Goal: Check status: Check status

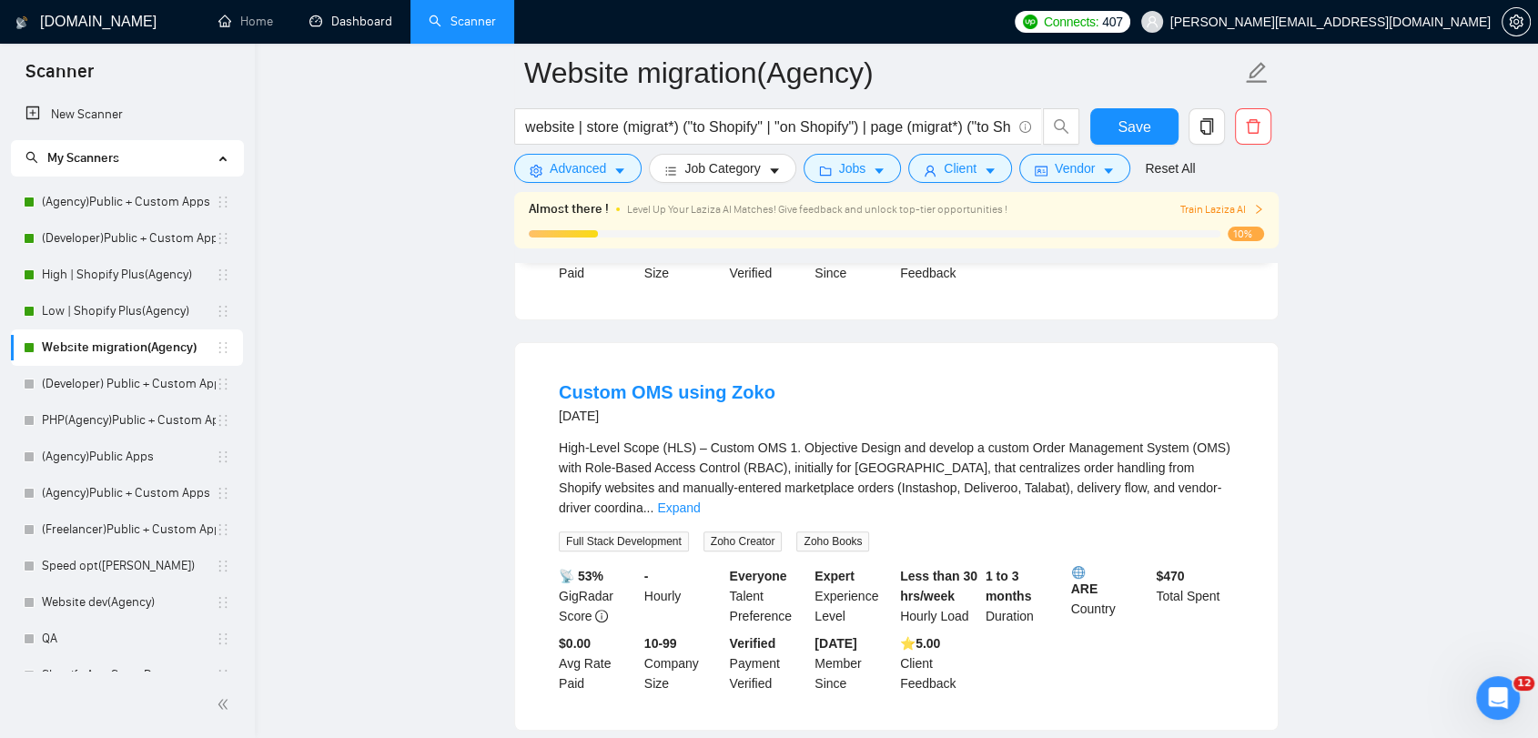
click at [355, 29] on link "Dashboard" at bounding box center [351, 21] width 83 height 15
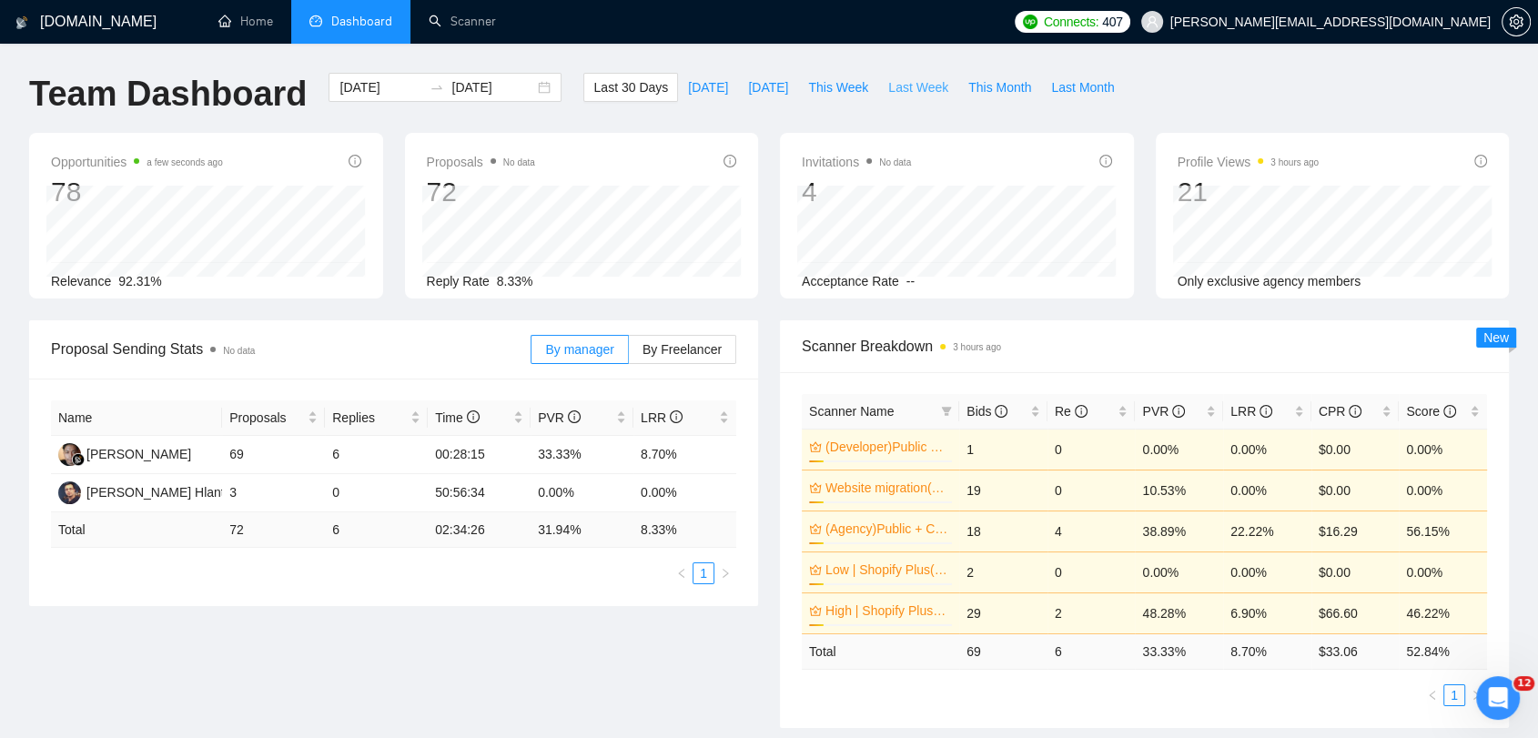
click at [878, 84] on button "Last Week" at bounding box center [918, 87] width 80 height 29
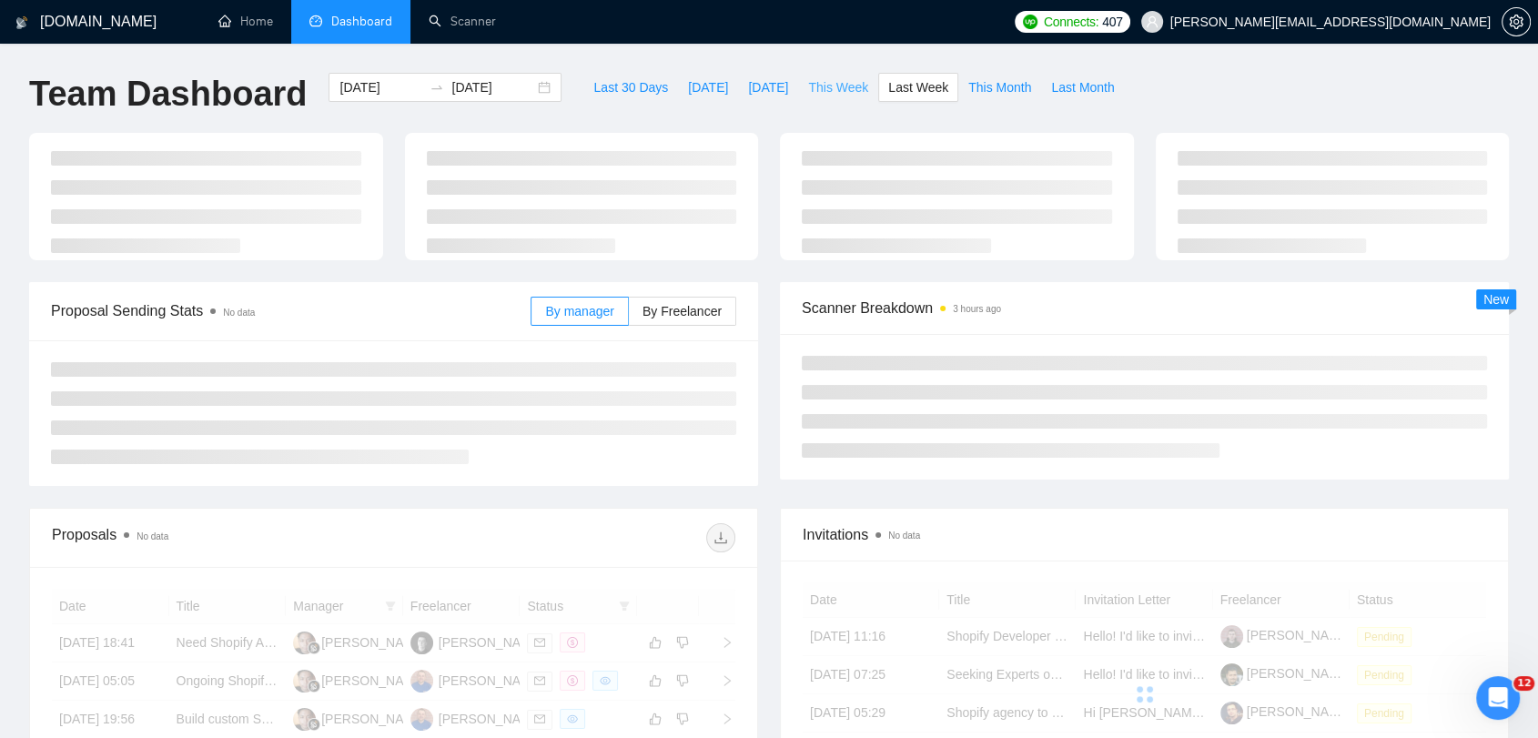
type input "[DATE]"
click at [808, 77] on span "This Week" at bounding box center [838, 87] width 60 height 20
type input "[DATE]"
